Goal: Find specific page/section: Find specific page/section

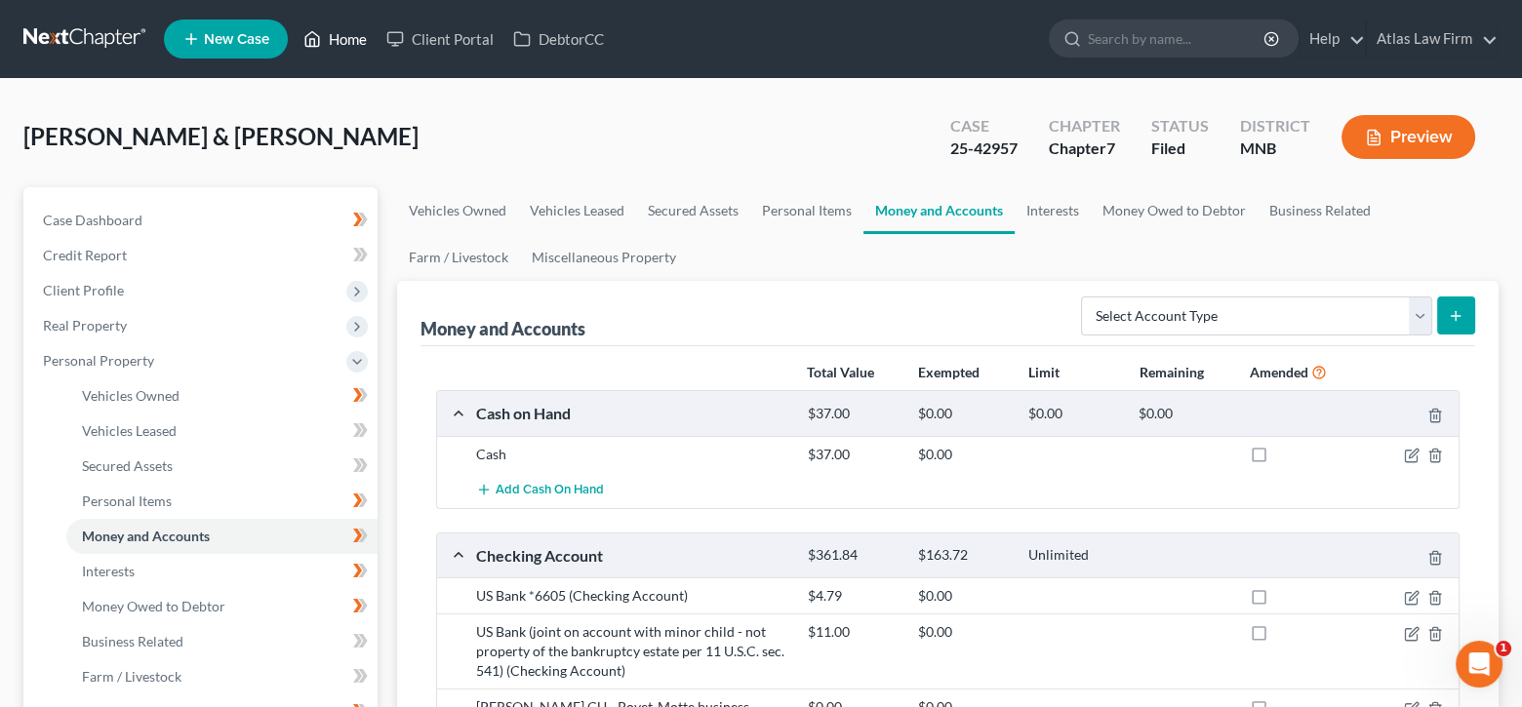
click at [360, 46] on link "Home" at bounding box center [335, 38] width 83 height 35
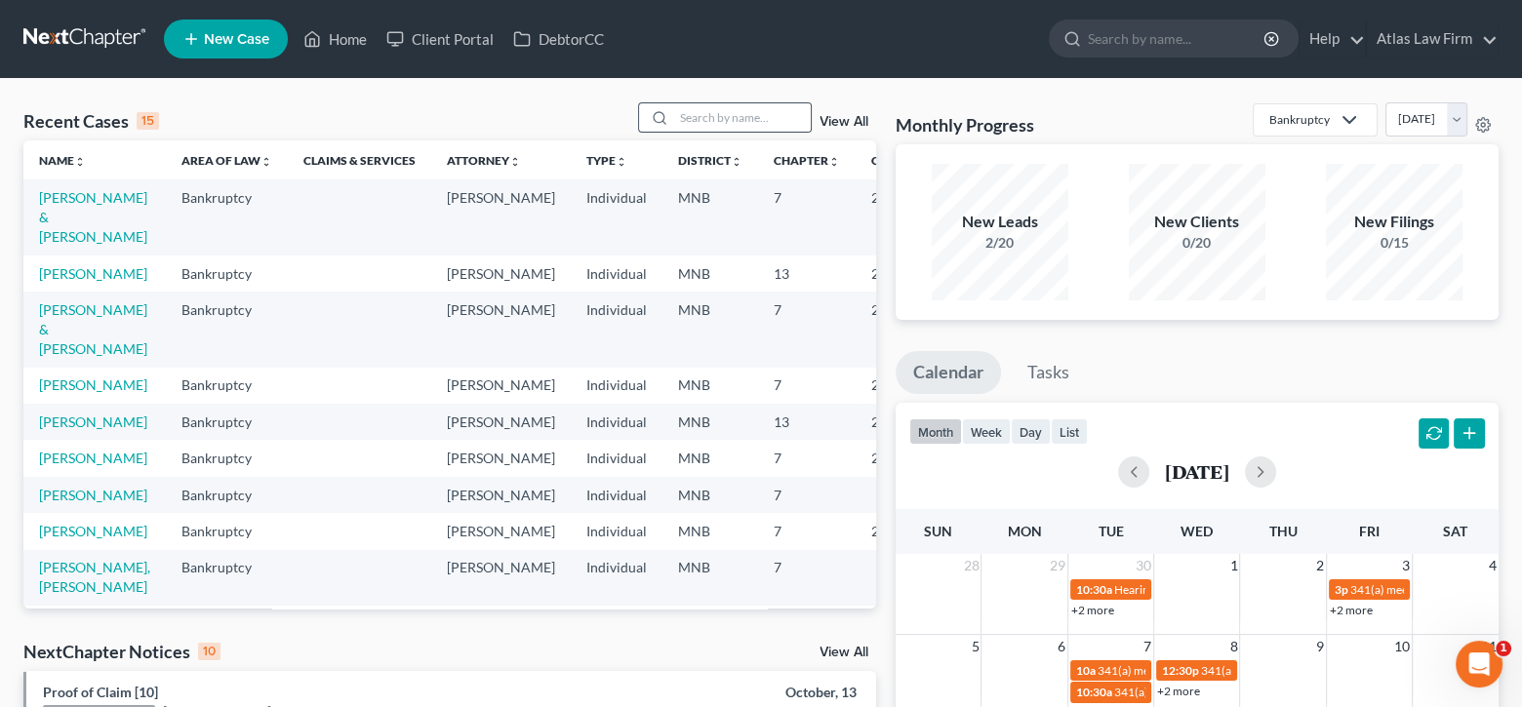
click at [674, 111] on div at bounding box center [656, 117] width 35 height 28
click at [733, 116] on input "search" at bounding box center [742, 117] width 137 height 28
type input "[PERSON_NAME]"
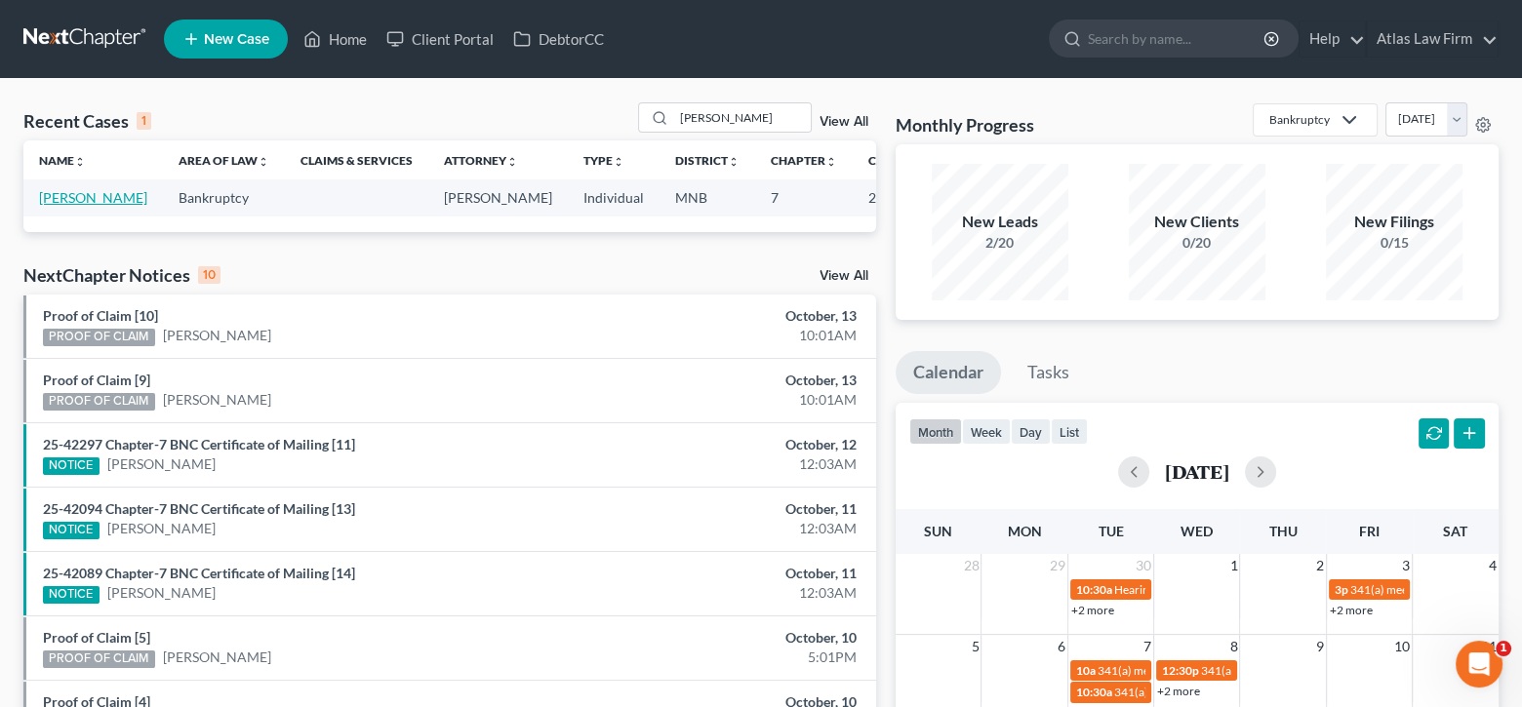
click at [66, 200] on link "[PERSON_NAME]" at bounding box center [93, 197] width 108 height 17
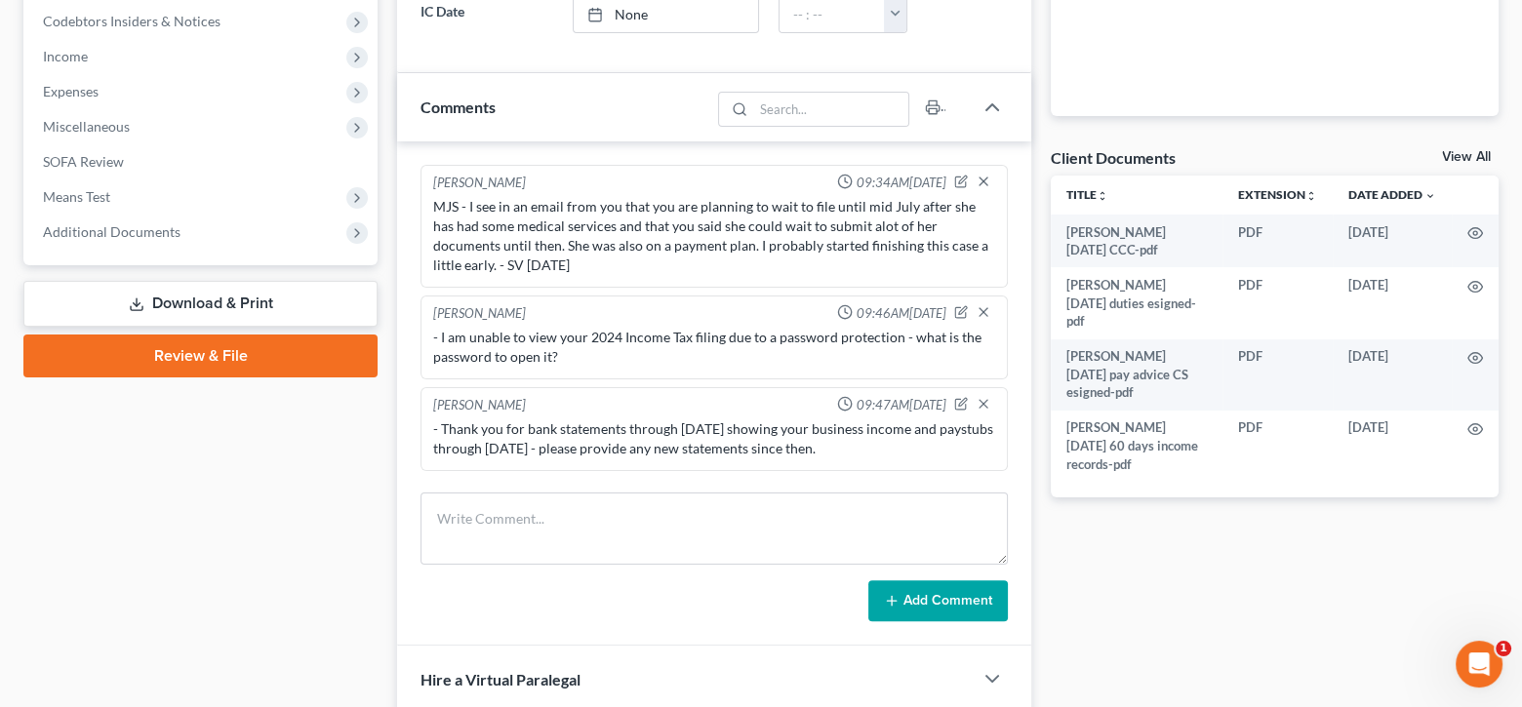
scroll to position [1133, 0]
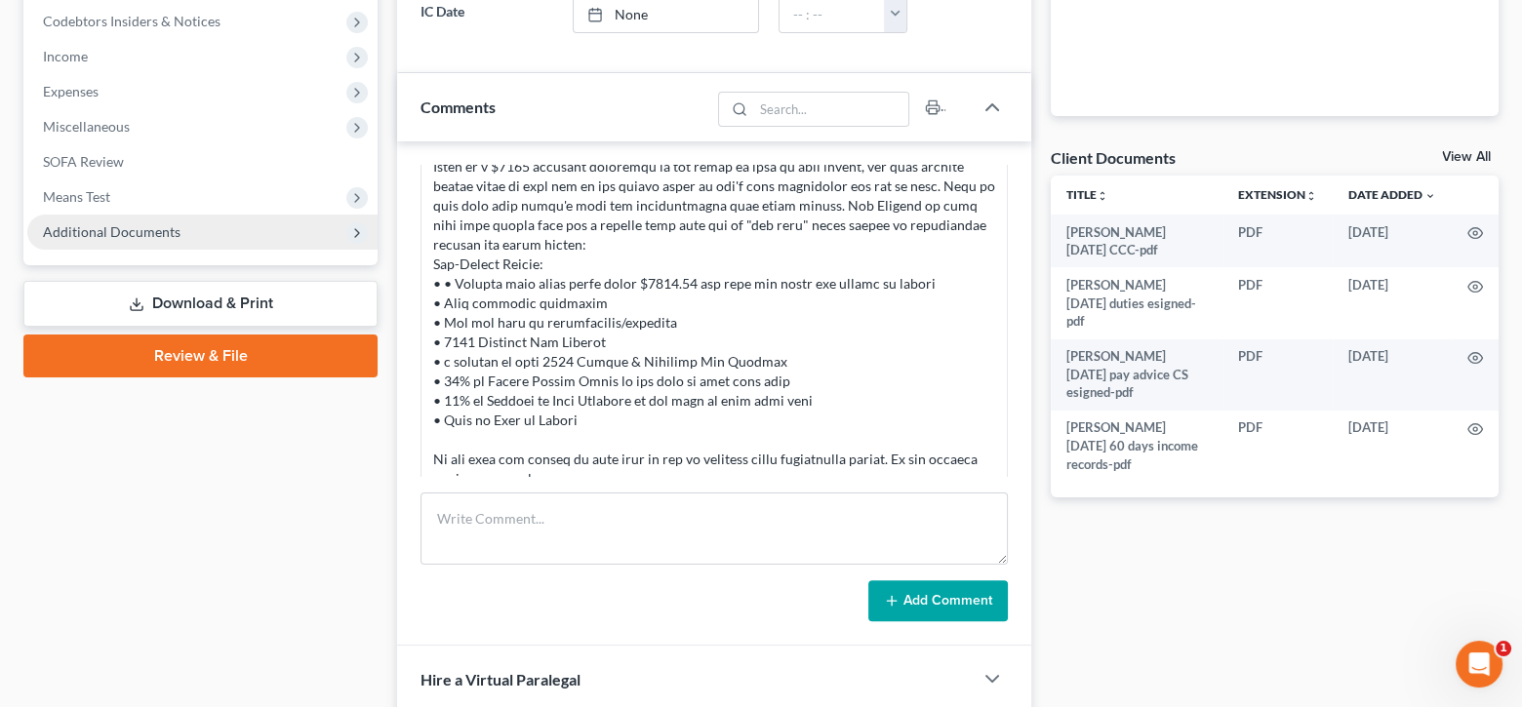
click at [150, 241] on span "Additional Documents" at bounding box center [202, 232] width 350 height 35
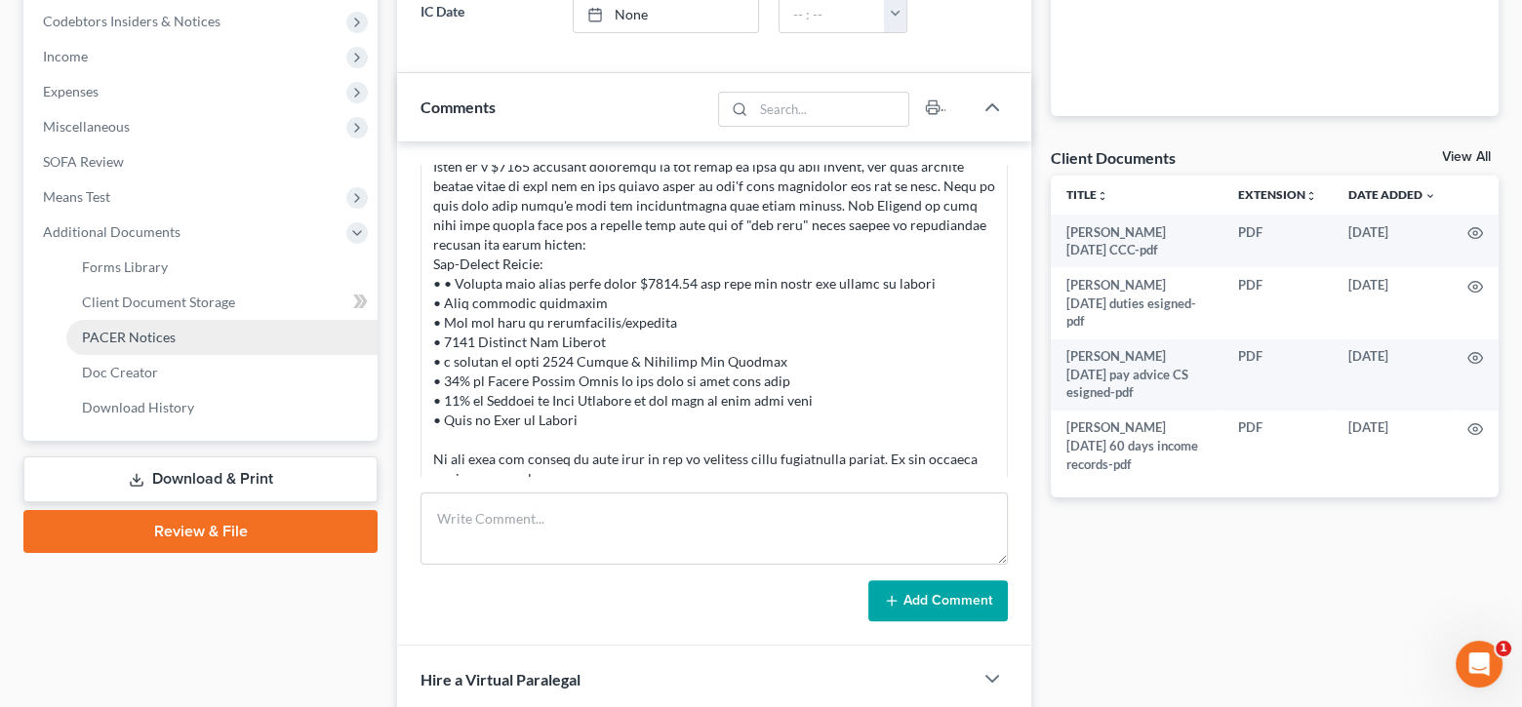
click at [155, 341] on span "PACER Notices" at bounding box center [129, 337] width 94 height 17
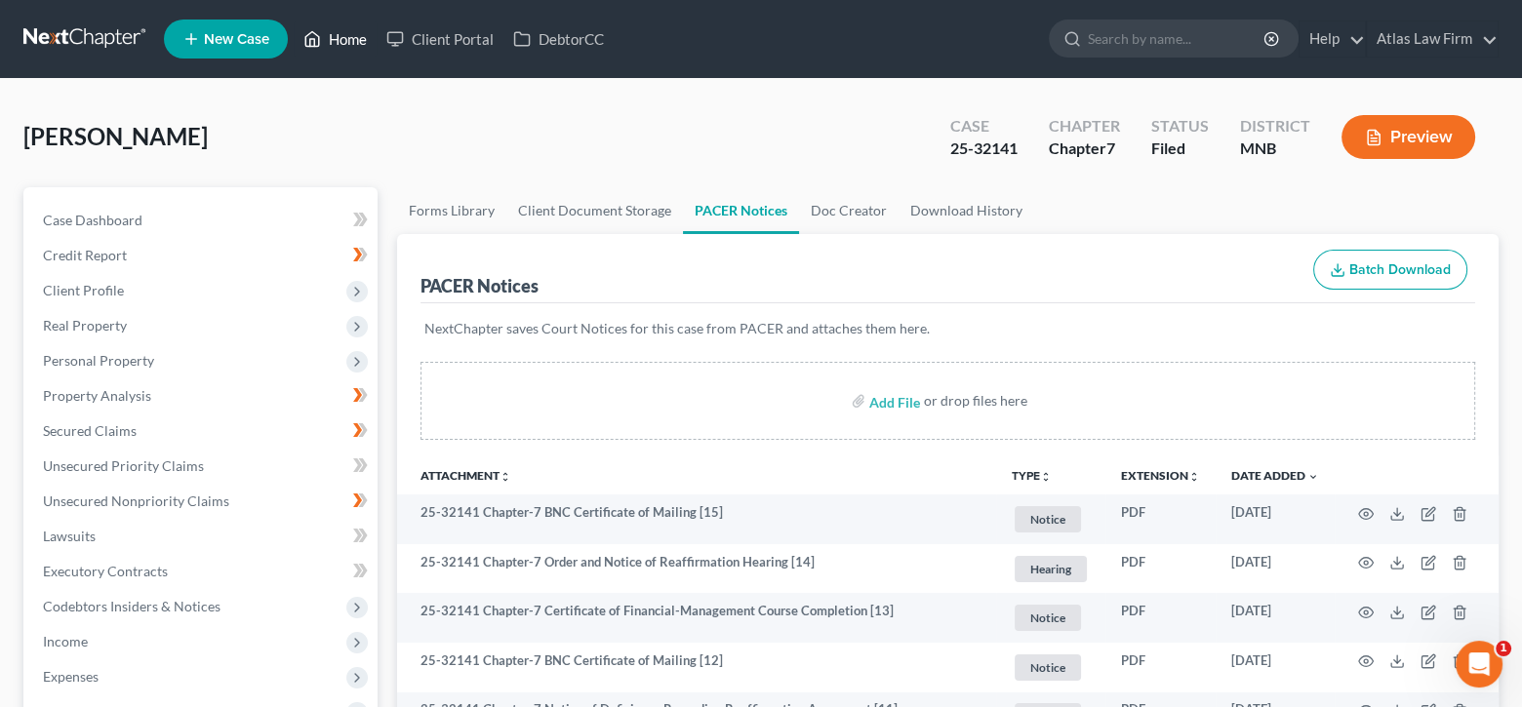
click at [350, 45] on link "Home" at bounding box center [335, 38] width 83 height 35
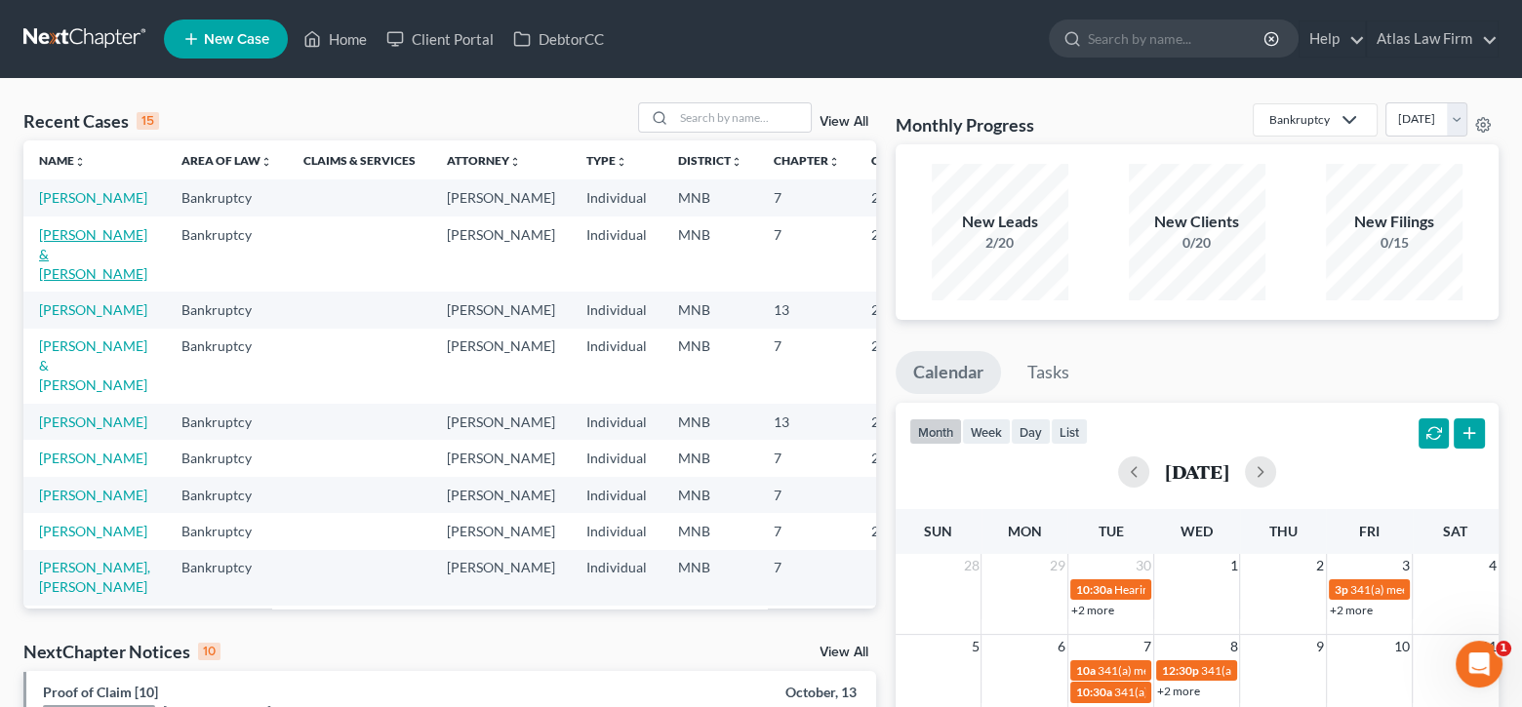
click at [75, 258] on link "[PERSON_NAME] & [PERSON_NAME]" at bounding box center [93, 254] width 108 height 56
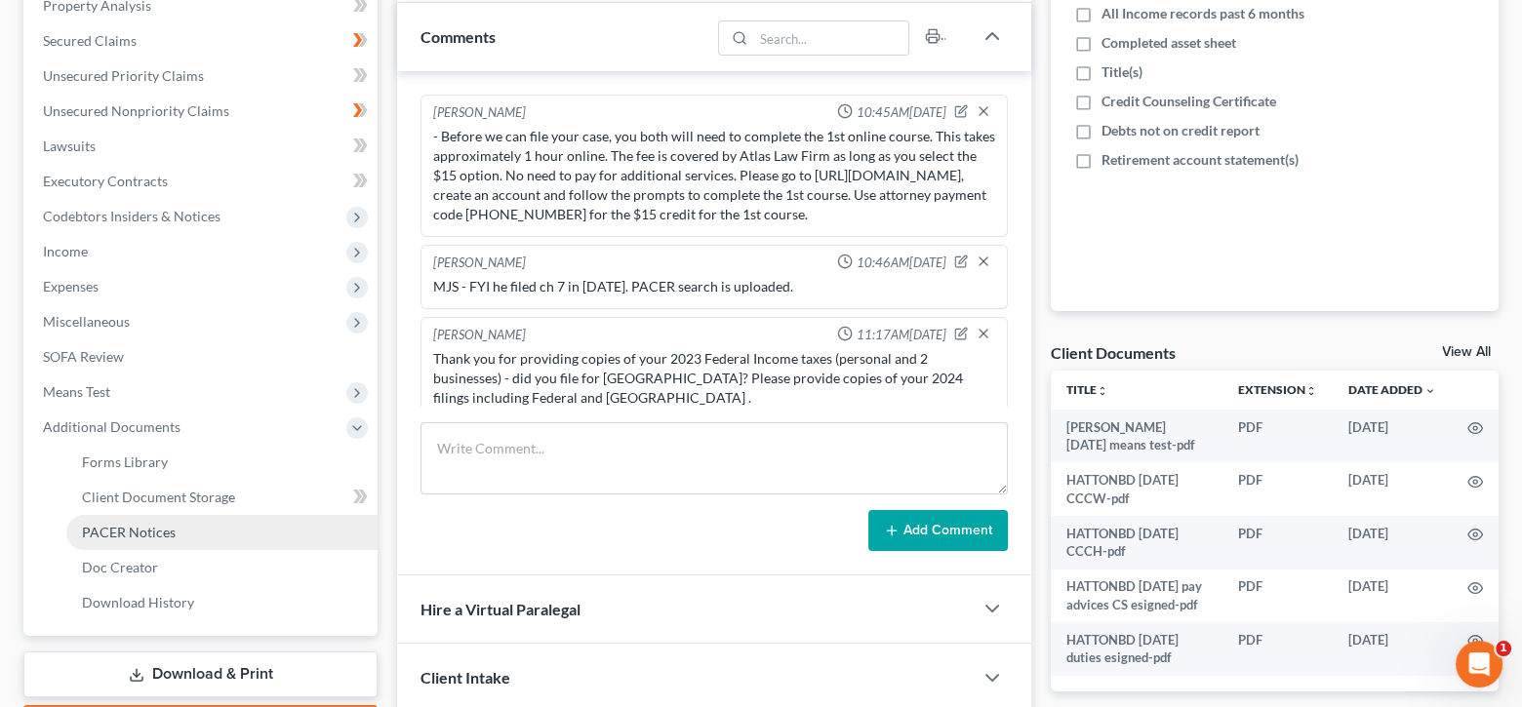
scroll to position [1972, 0]
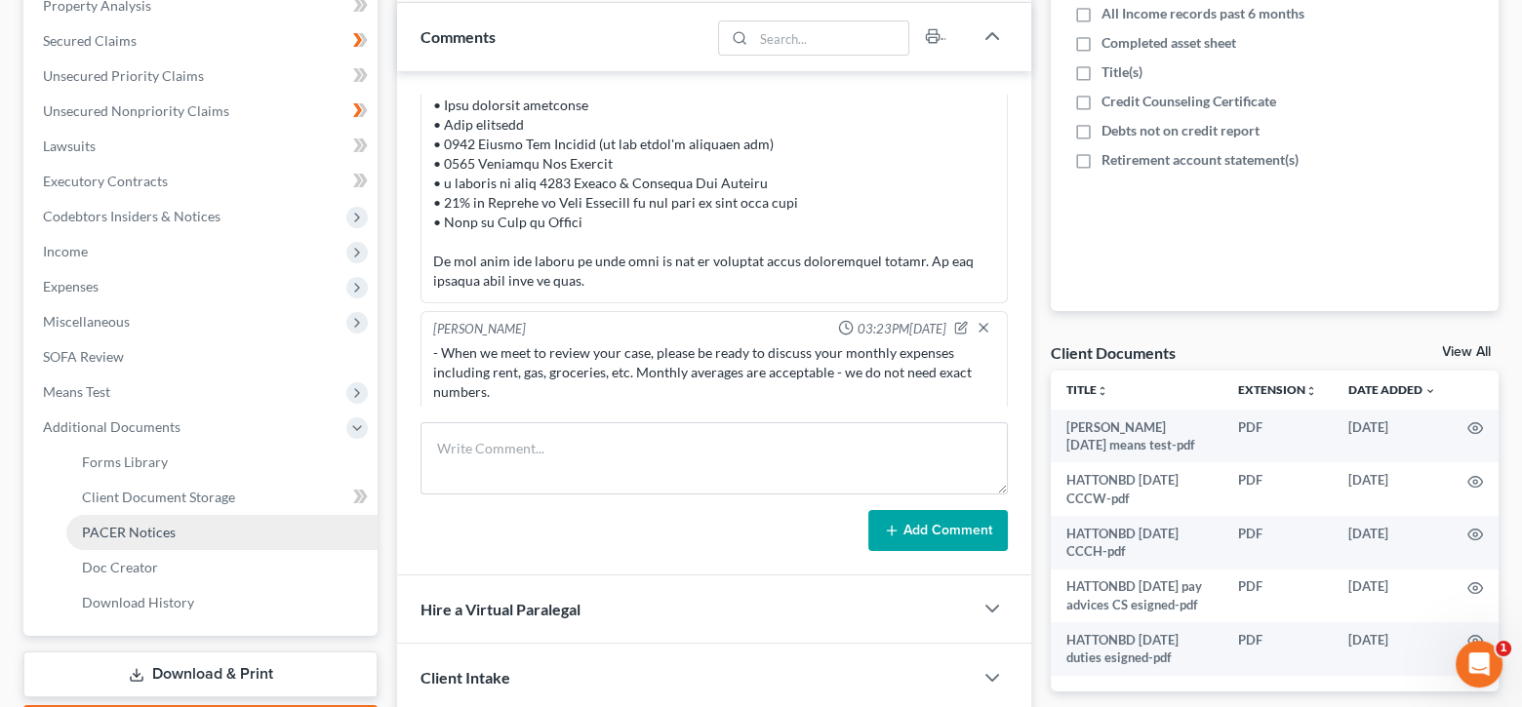
click at [151, 529] on span "PACER Notices" at bounding box center [129, 532] width 94 height 17
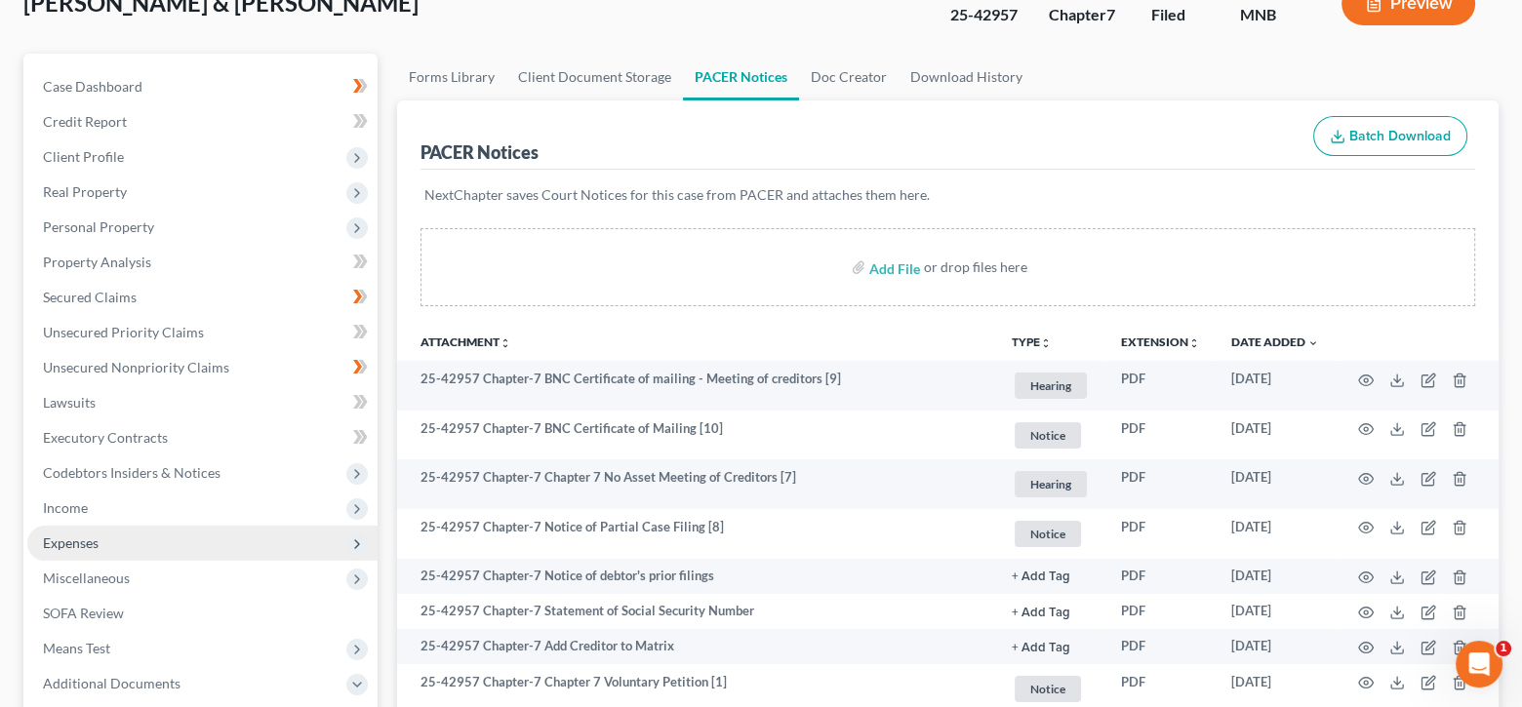
scroll to position [195, 0]
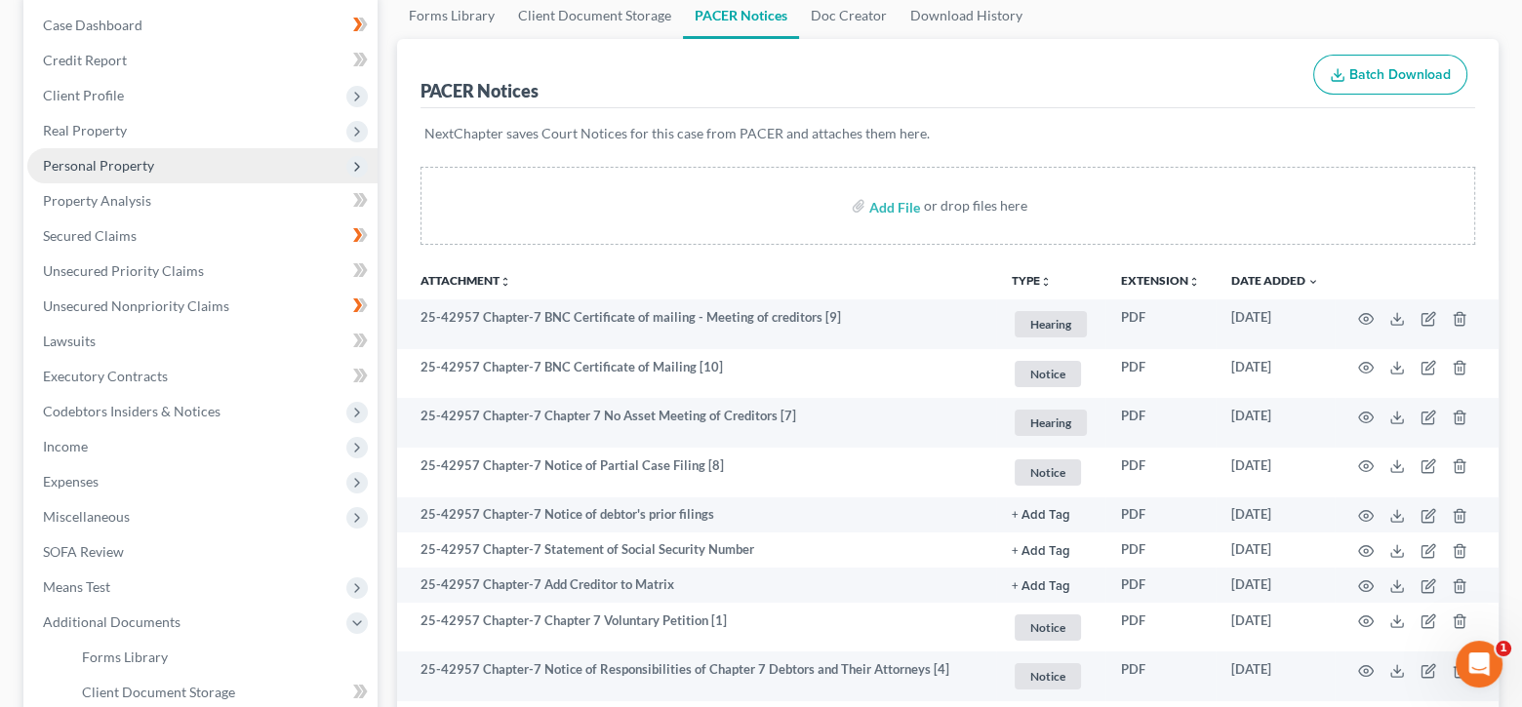
click at [139, 167] on span "Personal Property" at bounding box center [98, 165] width 111 height 17
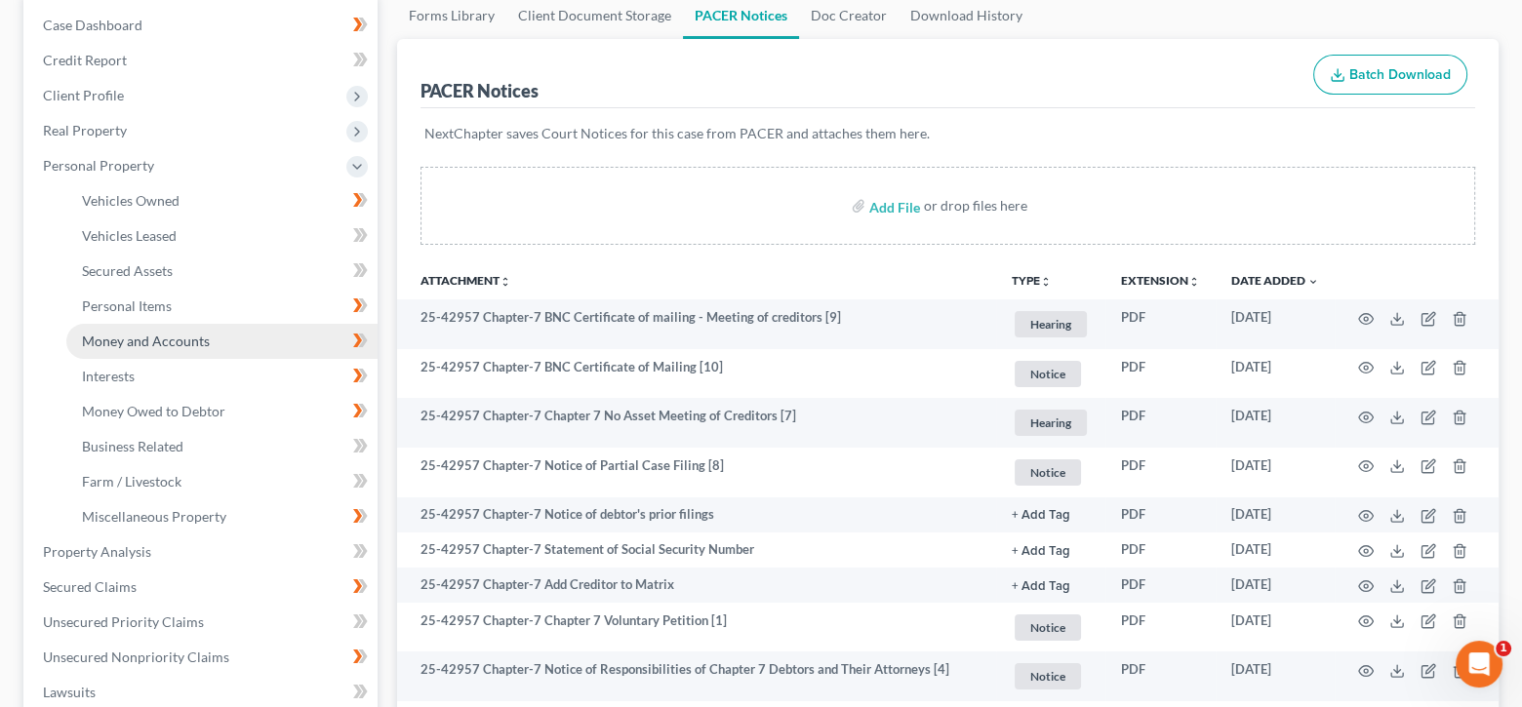
click at [171, 340] on span "Money and Accounts" at bounding box center [146, 341] width 128 height 17
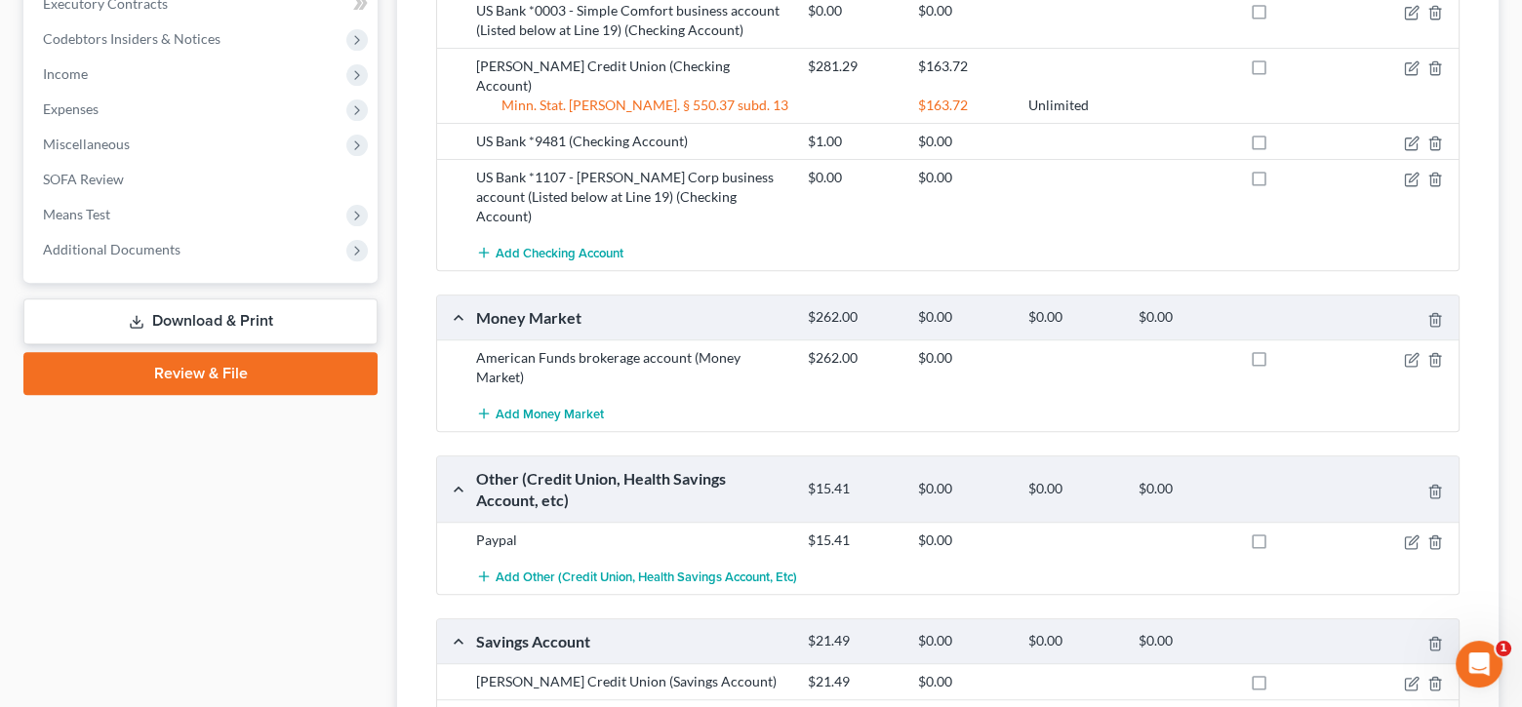
scroll to position [975, 0]
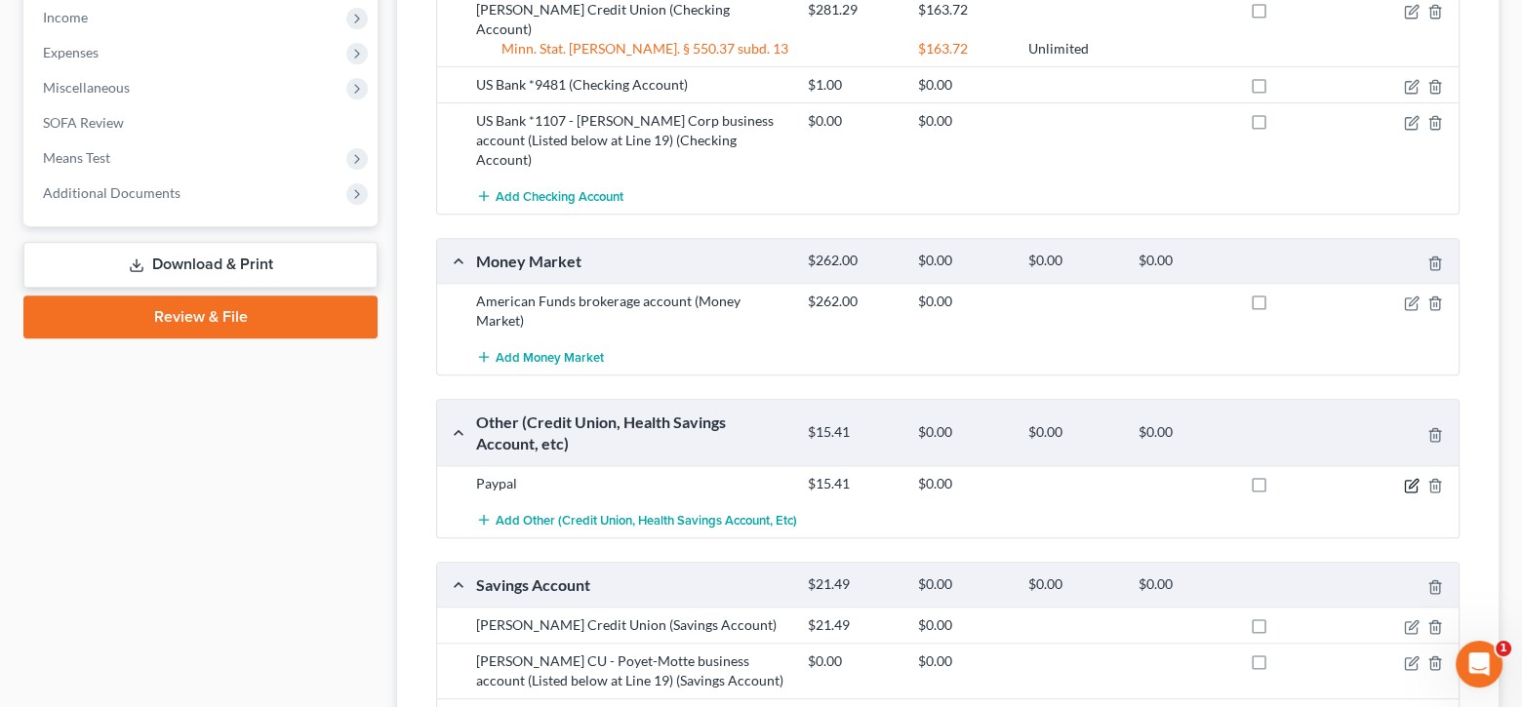
click at [1409, 478] on icon "button" at bounding box center [1412, 486] width 16 height 16
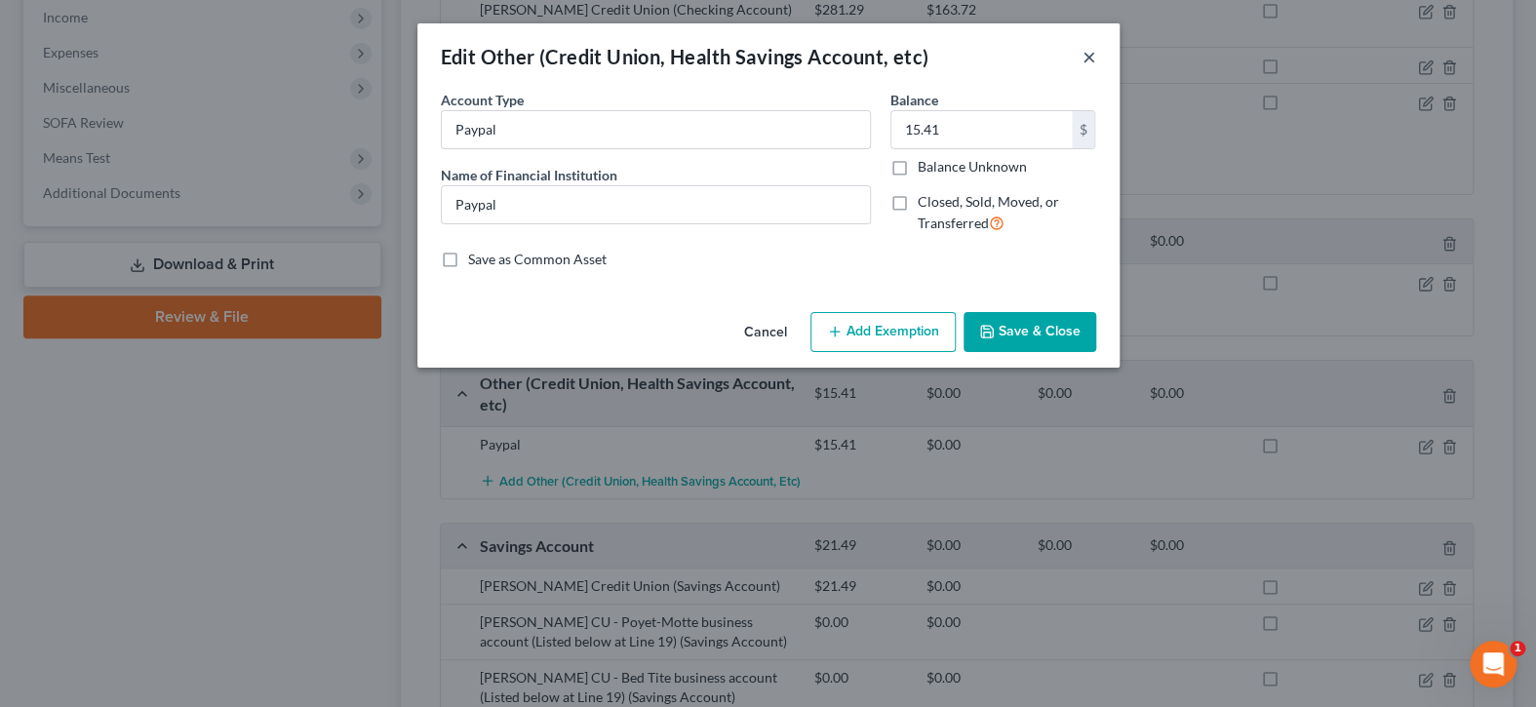
click at [1087, 55] on button "×" at bounding box center [1090, 56] width 14 height 23
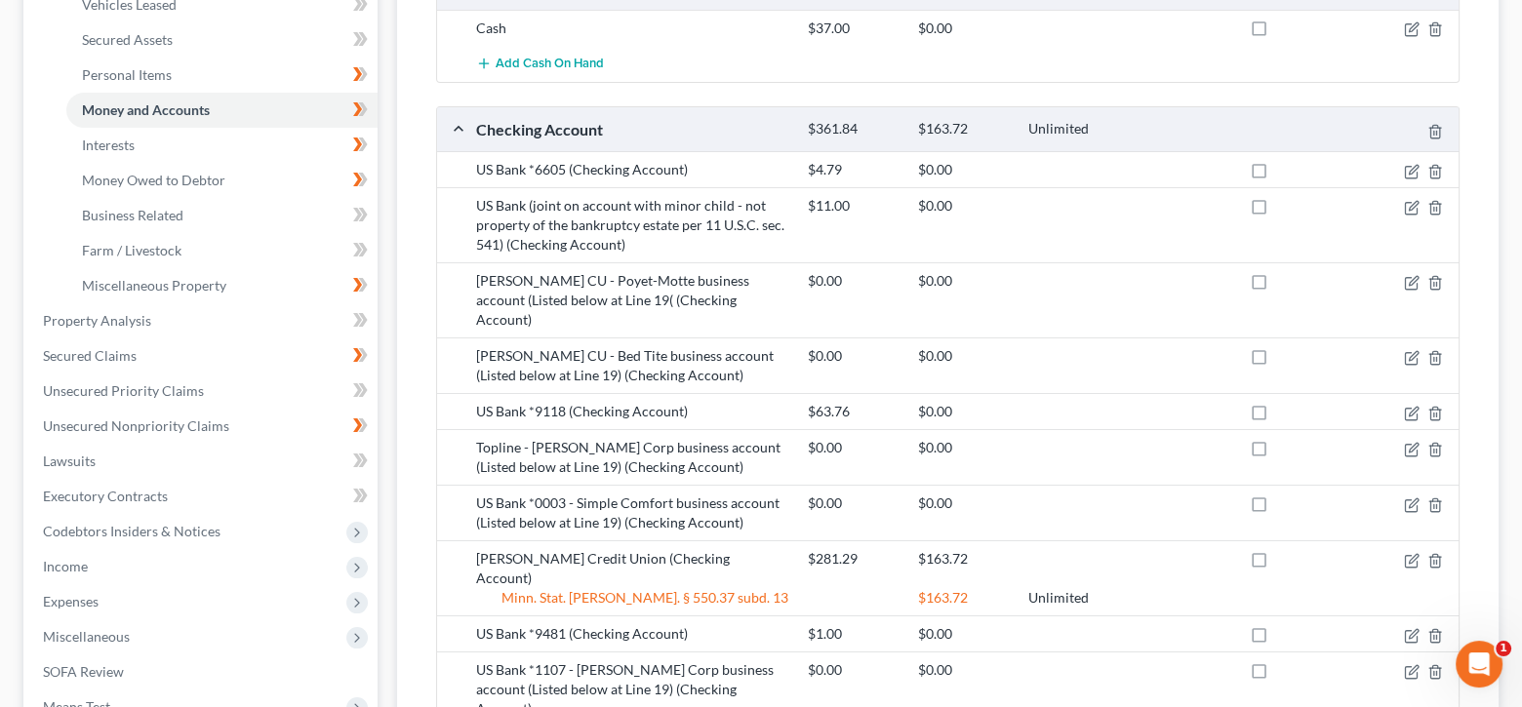
scroll to position [390, 0]
